Goal: Transaction & Acquisition: Book appointment/travel/reservation

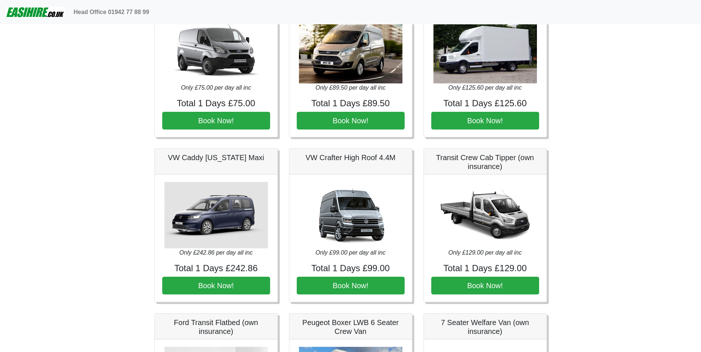
scroll to position [406, 0]
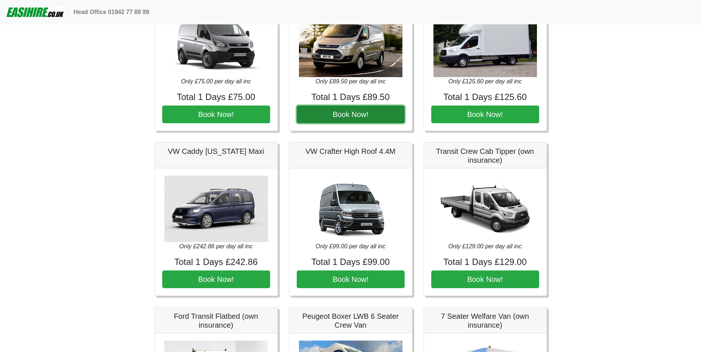
click at [348, 114] on button "Book Now!" at bounding box center [351, 115] width 108 height 18
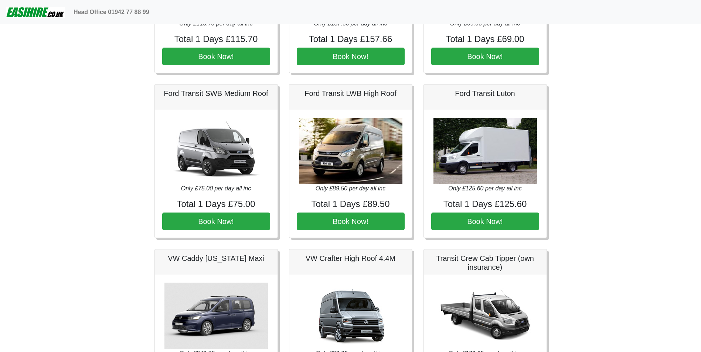
scroll to position [332, 0]
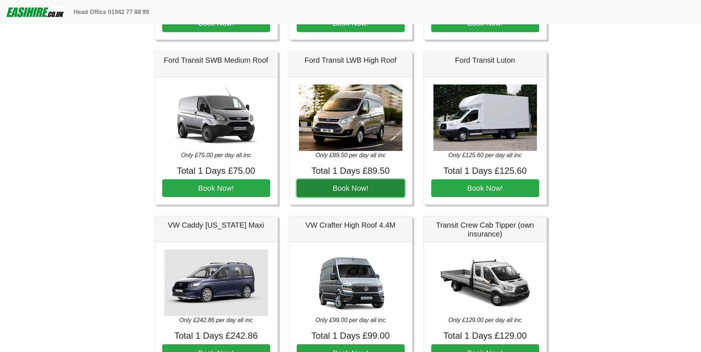
click at [346, 187] on button "Book Now!" at bounding box center [351, 189] width 108 height 18
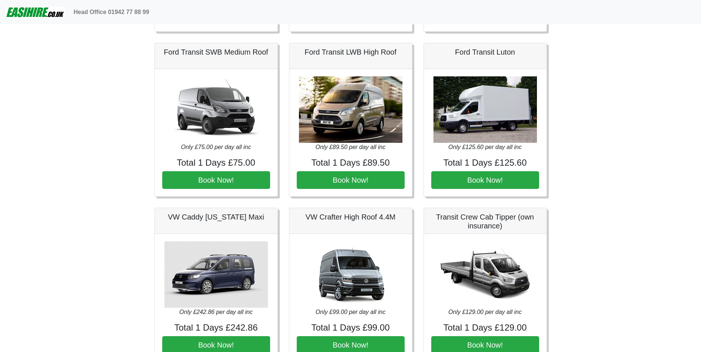
scroll to position [332, 0]
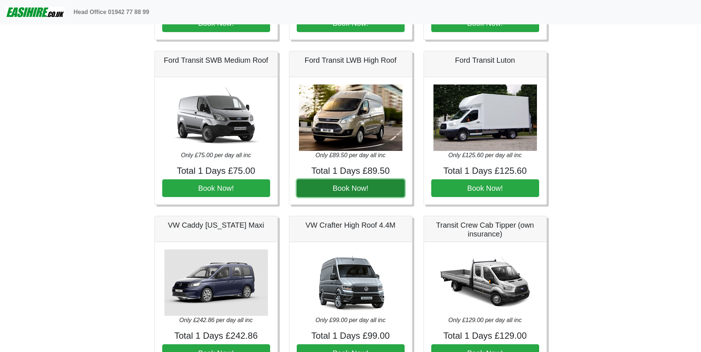
click at [352, 188] on button "Book Now!" at bounding box center [351, 189] width 108 height 18
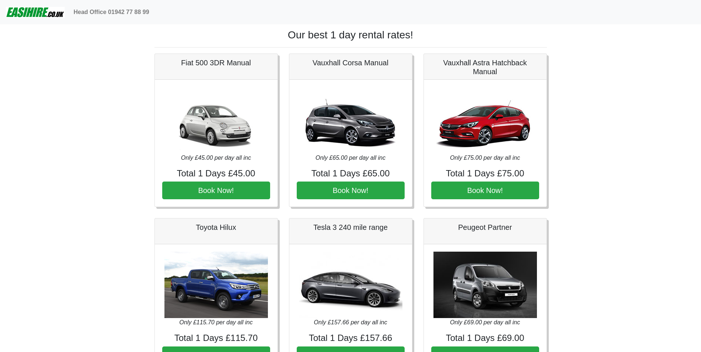
scroll to position [332, 0]
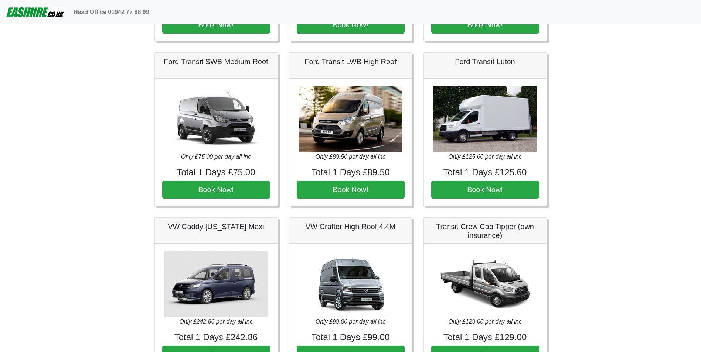
scroll to position [332, 0]
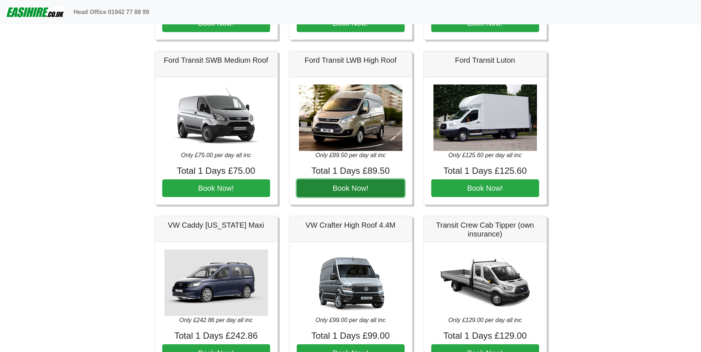
click at [350, 190] on button "Book Now!" at bounding box center [351, 189] width 108 height 18
